Goal: Information Seeking & Learning: Learn about a topic

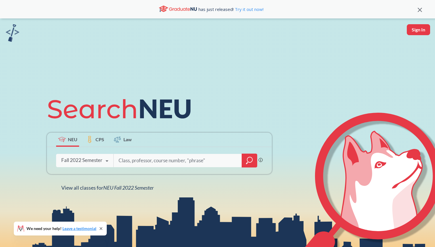
click at [100, 157] on div "Fall 2022 Semester" at bounding box center [81, 160] width 41 height 6
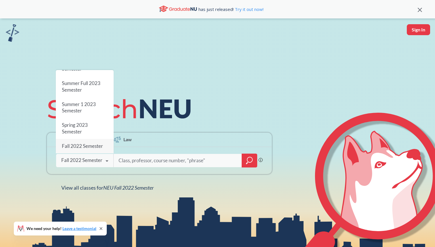
click at [103, 159] on icon at bounding box center [106, 161] width 11 height 16
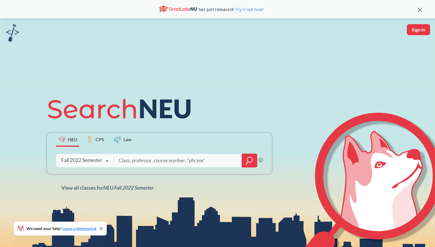
click at [103, 159] on icon at bounding box center [106, 161] width 11 height 16
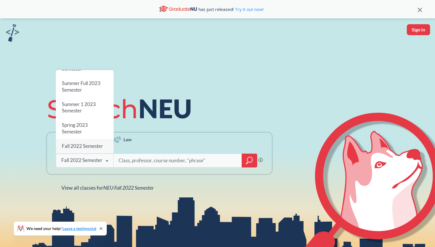
click at [104, 158] on icon at bounding box center [106, 161] width 11 height 16
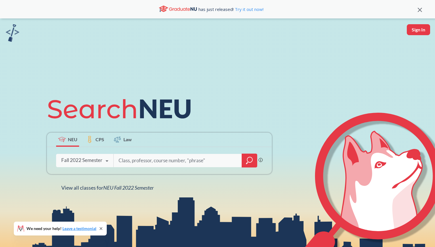
click at [104, 158] on icon at bounding box center [106, 161] width 11 height 16
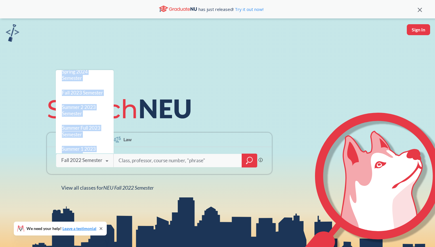
scroll to position [0, 0]
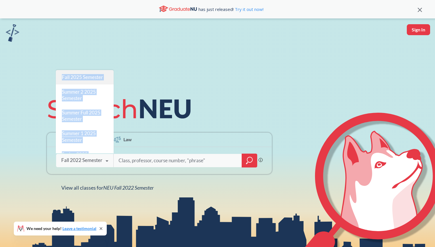
click at [90, 81] on div "Fall 2025 Semester" at bounding box center [85, 77] width 58 height 14
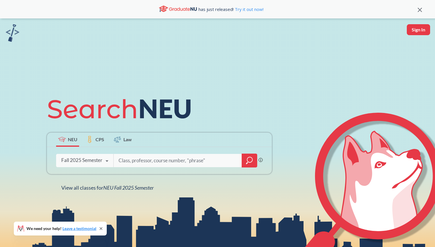
click at [219, 160] on input "search" at bounding box center [178, 160] width 120 height 12
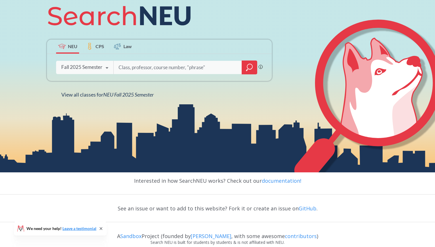
scroll to position [107, 0]
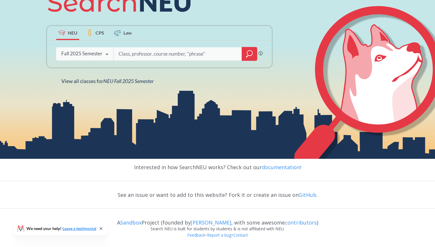
click at [192, 54] on input "search" at bounding box center [178, 54] width 120 height 12
type input "N"
type input "NUpath"
type input "DD"
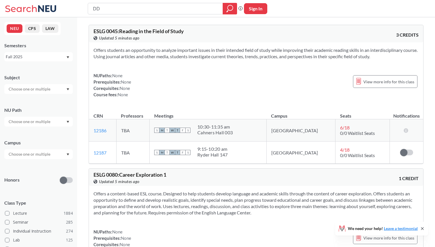
click at [29, 119] on input "text" at bounding box center [30, 121] width 48 height 7
type input "e"
type input "d"
click at [30, 139] on span "Difference/Diversity" at bounding box center [26, 137] width 38 height 6
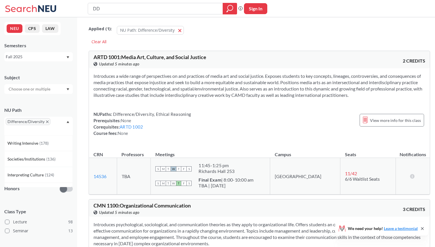
click at [59, 123] on div "Difference/Diversity" at bounding box center [38, 126] width 69 height 18
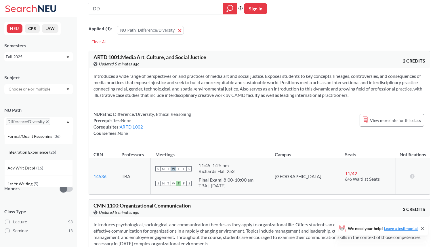
click at [39, 150] on span "Integration Experience" at bounding box center [28, 152] width 42 height 6
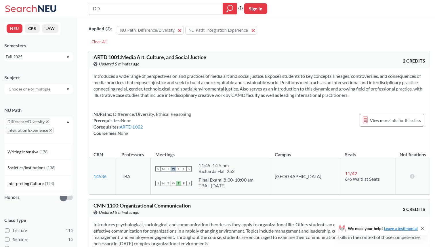
click at [50, 130] on icon "X to remove pill" at bounding box center [51, 130] width 3 height 3
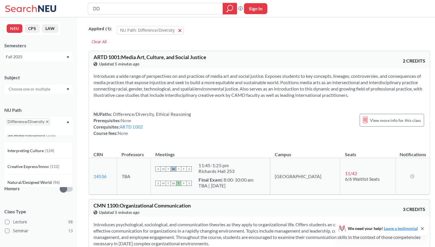
scroll to position [32, 0]
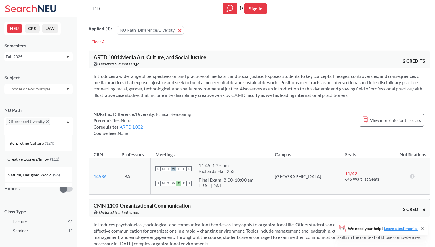
click at [41, 160] on span "Creative Express/Innov" at bounding box center [28, 159] width 43 height 6
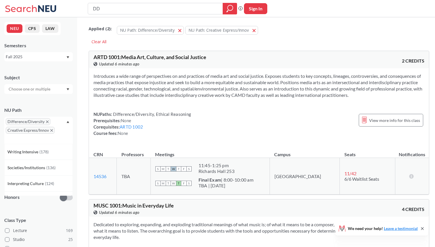
click at [62, 122] on div "Difference/Diversity Creative Express/Innov" at bounding box center [38, 130] width 69 height 27
click at [67, 122] on icon "Dropdown arrow" at bounding box center [67, 122] width 3 height 2
click at [37, 168] on div "Interpreting Culture ( 124 )" at bounding box center [38, 165] width 69 height 16
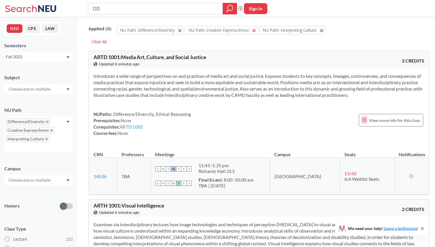
click at [44, 90] on input "text" at bounding box center [30, 88] width 48 height 7
type input "c"
click at [57, 77] on div "Subject" at bounding box center [38, 77] width 69 height 6
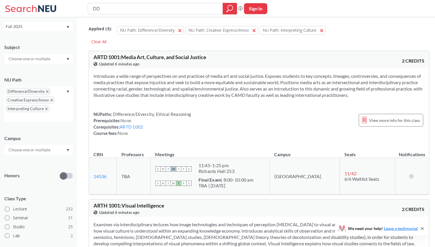
scroll to position [31, 0]
click at [40, 148] on input "text" at bounding box center [30, 148] width 48 height 7
click at [52, 141] on div "Campus [GEOGRAPHIC_DATA] ( 271 ) Online ( 29 ) [GEOGRAPHIC_DATA], [GEOGRAPHIC_D…" at bounding box center [38, 140] width 69 height 25
click at [51, 148] on input "text" at bounding box center [30, 148] width 48 height 7
click at [49, 162] on div "[GEOGRAPHIC_DATA] ( 271 )" at bounding box center [39, 162] width 65 height 6
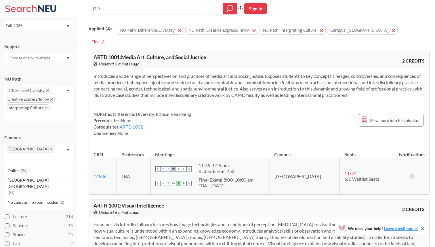
scroll to position [37, 0]
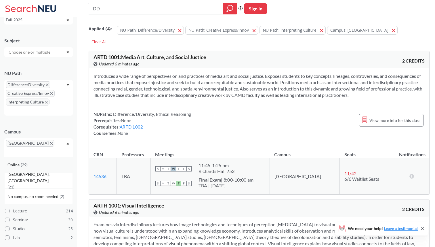
click at [43, 161] on div "Online ( 29 )" at bounding box center [39, 164] width 65 height 6
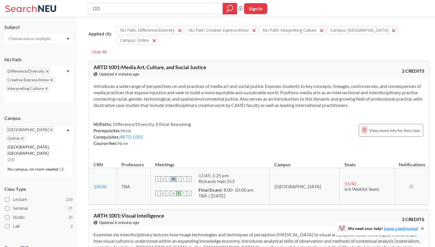
scroll to position [52, 0]
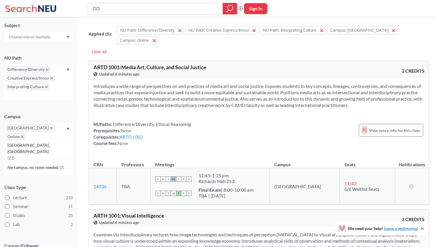
click at [50, 178] on div "Class Type Lecture 230 Seminar 31 Studio 25 Lab 2" at bounding box center [38, 203] width 69 height 51
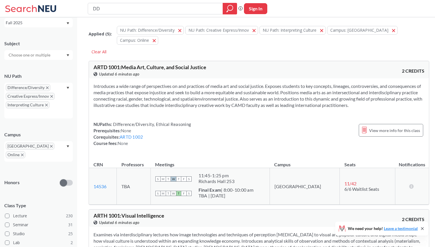
scroll to position [0, 0]
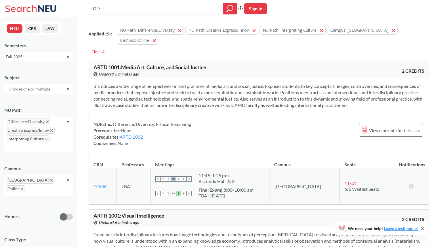
click at [117, 15] on div "DD Phrase search guarantees the exact search appears in the results. Ex. If you…" at bounding box center [217, 8] width 435 height 17
click at [116, 10] on input "DD" at bounding box center [155, 9] width 126 height 10
click at [231, 7] on icon "magnifying glass" at bounding box center [230, 9] width 7 height 8
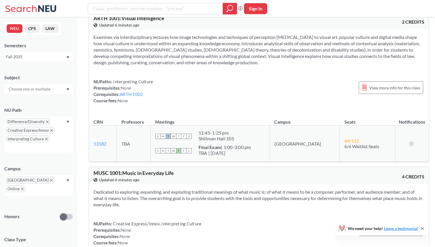
scroll to position [200, 0]
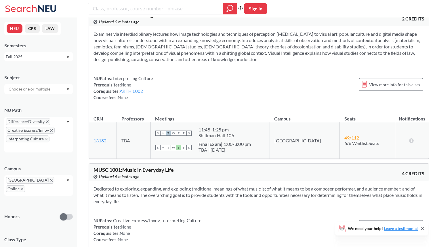
click at [50, 179] on icon "X to remove pill" at bounding box center [51, 180] width 3 height 3
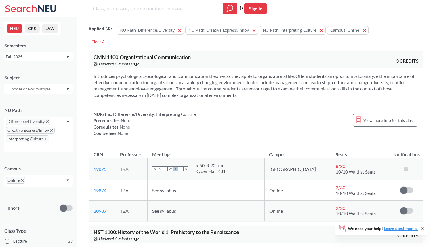
click at [23, 180] on icon "X to remove pill" at bounding box center [22, 180] width 3 height 3
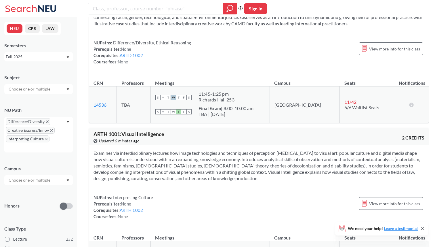
scroll to position [72, 0]
click at [42, 179] on input "text" at bounding box center [30, 179] width 48 height 7
click at [34, 191] on div "[GEOGRAPHIC_DATA] ( 271 )" at bounding box center [39, 193] width 65 height 6
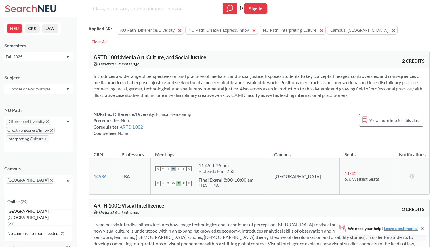
click at [33, 177] on div "[GEOGRAPHIC_DATA]" at bounding box center [38, 184] width 69 height 18
click at [23, 185] on input "text" at bounding box center [14, 188] width 17 height 7
click at [31, 198] on div "Online ( 29 )" at bounding box center [38, 201] width 69 height 16
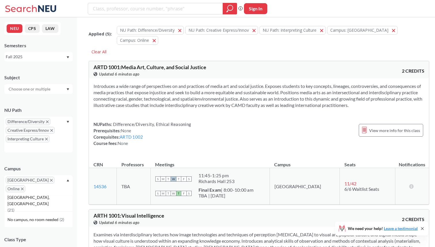
click at [221, 126] on div "NUPaths: Difference/Diversity, Ethical Reasoning Prerequisites: None Corequisit…" at bounding box center [259, 133] width 331 height 25
click at [228, 6] on icon "magnifying glass" at bounding box center [230, 7] width 5 height 5
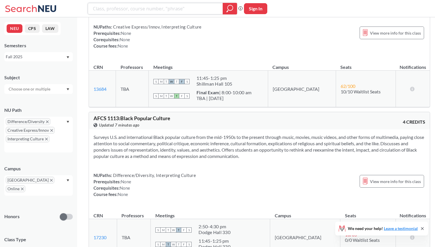
scroll to position [4212, 0]
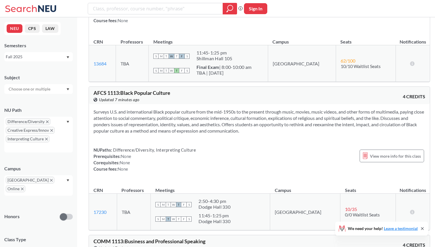
click at [149, 13] on div at bounding box center [162, 9] width 149 height 12
click at [149, 11] on input "search" at bounding box center [155, 9] width 126 height 10
type input "cs"
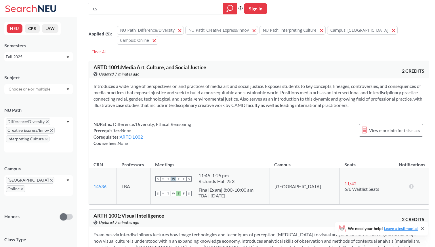
click at [142, 11] on input "cs" at bounding box center [155, 9] width 126 height 10
type input "CS"
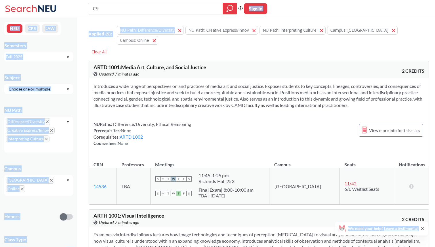
drag, startPoint x: 239, startPoint y: 7, endPoint x: 161, endPoint y: 37, distance: 82.5
click at [54, 78] on div "Subject" at bounding box center [38, 77] width 69 height 6
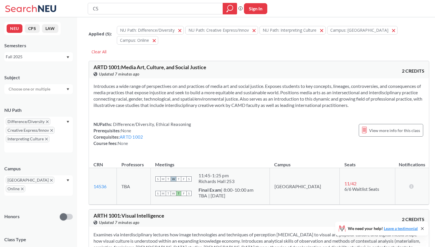
click at [56, 88] on div at bounding box center [38, 89] width 69 height 10
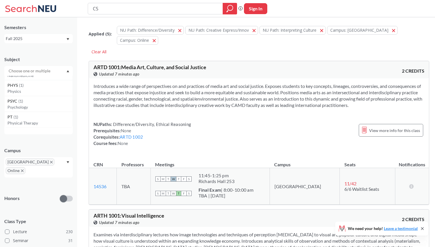
scroll to position [19, 0]
click at [55, 73] on div at bounding box center [38, 70] width 69 height 10
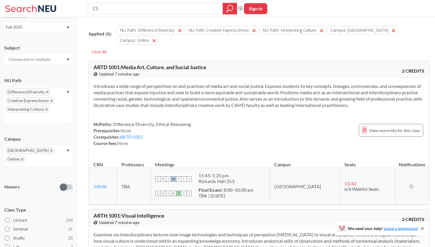
scroll to position [0, 0]
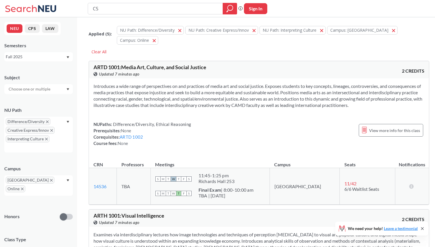
click at [37, 30] on button "CPS" at bounding box center [32, 28] width 15 height 9
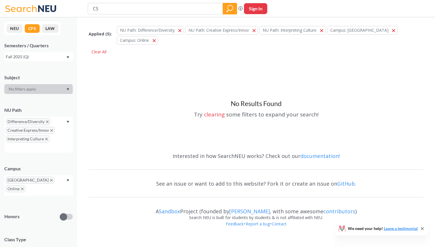
click at [52, 29] on button "LAW" at bounding box center [50, 28] width 16 height 9
click at [35, 30] on button "CPS" at bounding box center [32, 28] width 15 height 9
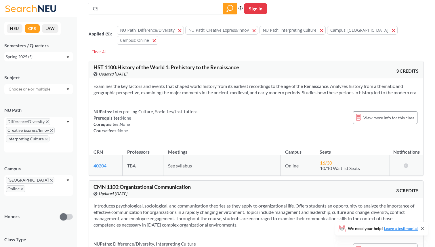
click at [18, 30] on button "NEU" at bounding box center [15, 28] width 16 height 9
